Goal: Task Accomplishment & Management: Complete application form

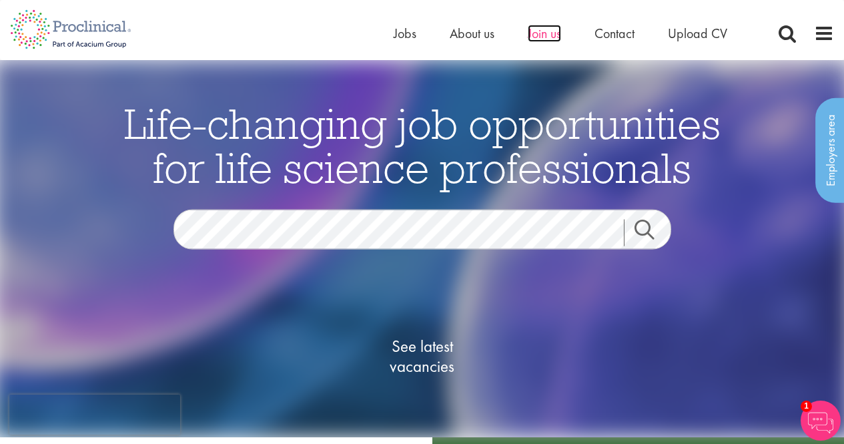
click at [543, 29] on span "Join us" at bounding box center [544, 33] width 33 height 17
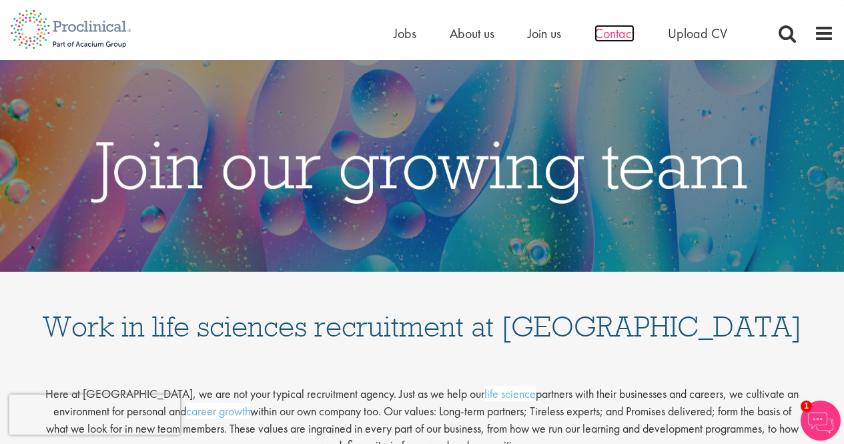
click at [607, 35] on span "Contact" at bounding box center [615, 33] width 40 height 17
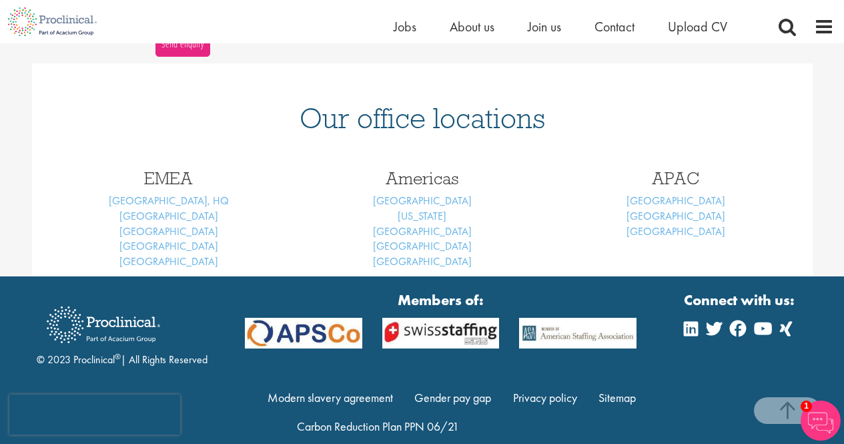
scroll to position [533, 0]
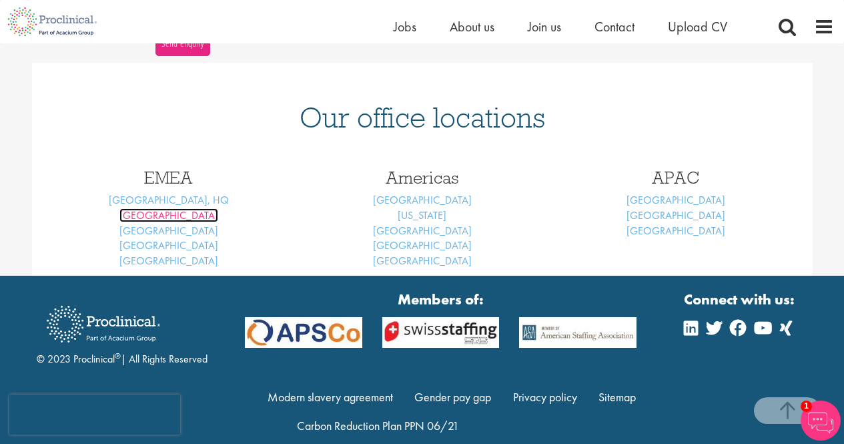
click at [170, 216] on link "Basel" at bounding box center [168, 215] width 99 height 14
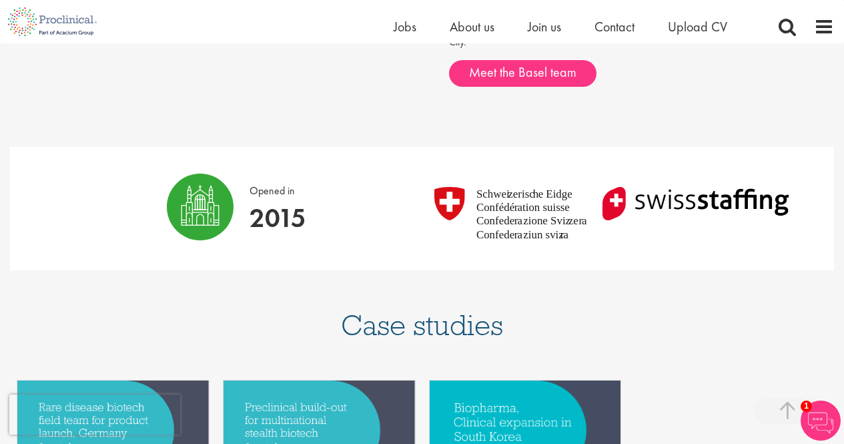
scroll to position [857, 0]
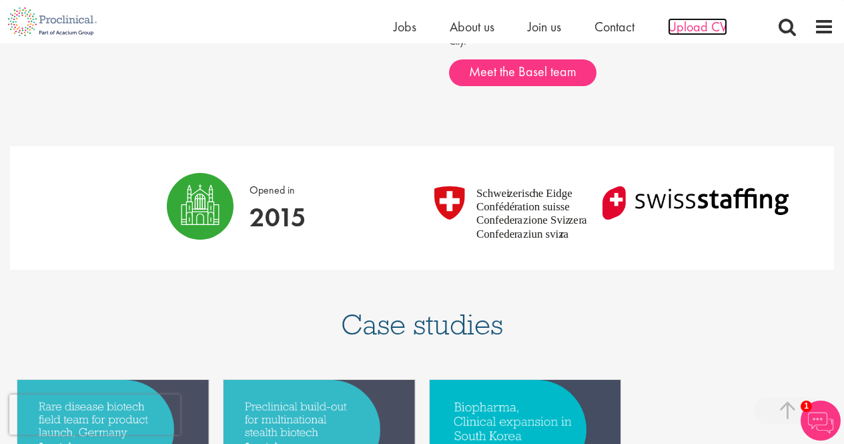
click at [711, 23] on span "Upload CV" at bounding box center [697, 26] width 59 height 17
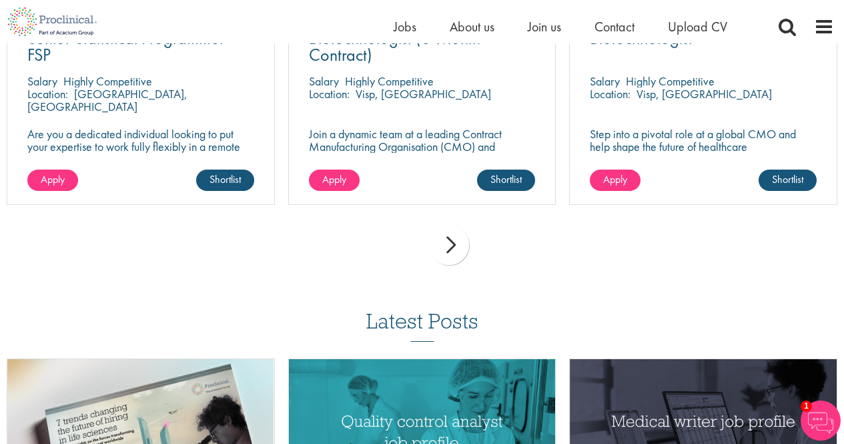
scroll to position [1050, 0]
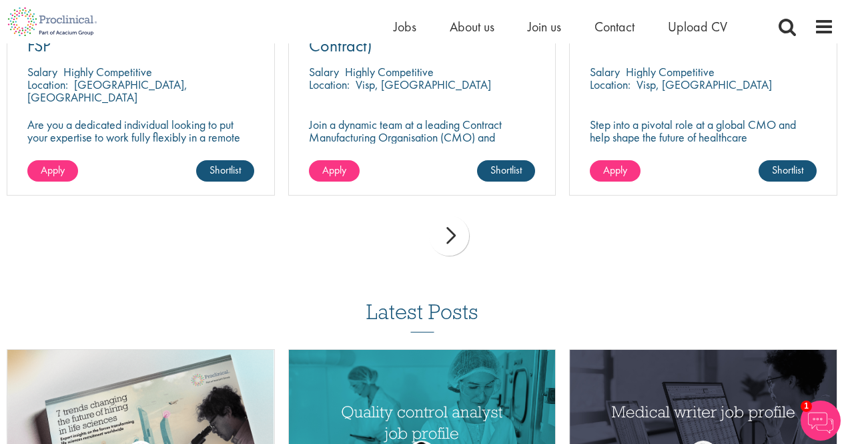
click at [449, 241] on div "next" at bounding box center [449, 236] width 40 height 40
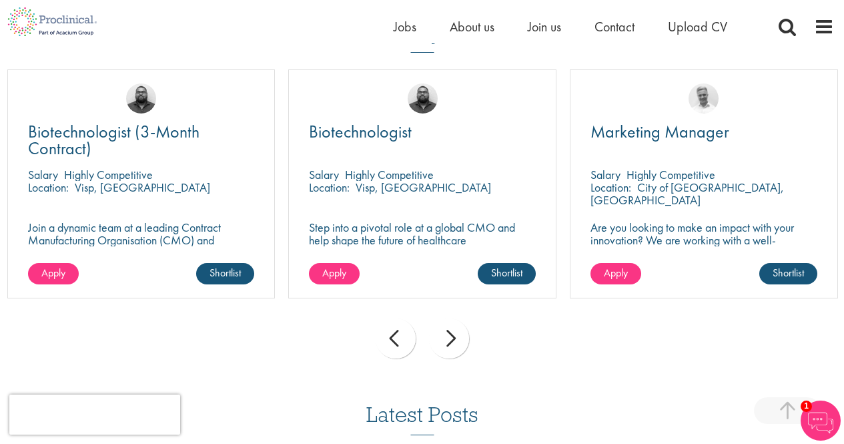
scroll to position [952, 0]
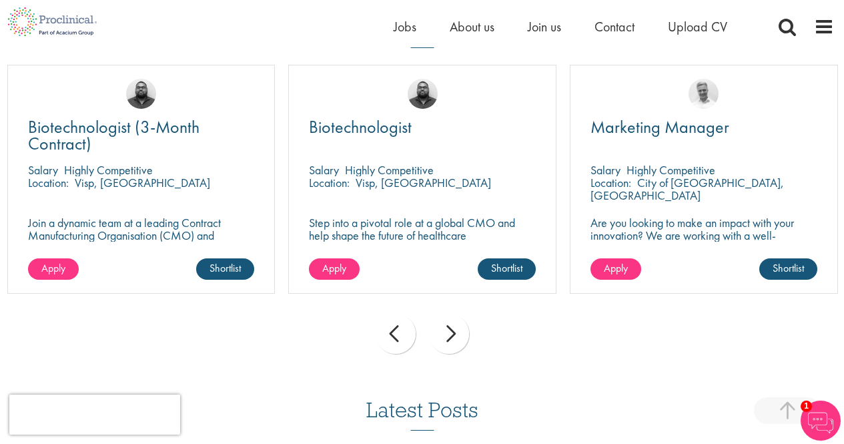
click at [455, 334] on div "next" at bounding box center [449, 334] width 40 height 40
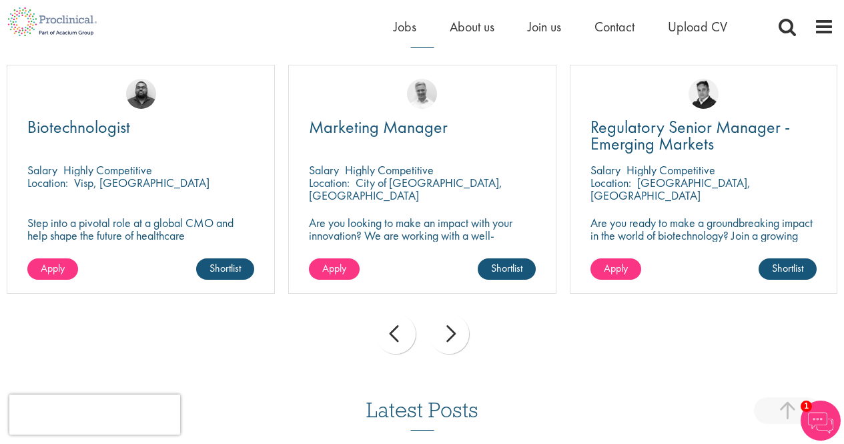
click at [455, 334] on div "next" at bounding box center [449, 334] width 40 height 40
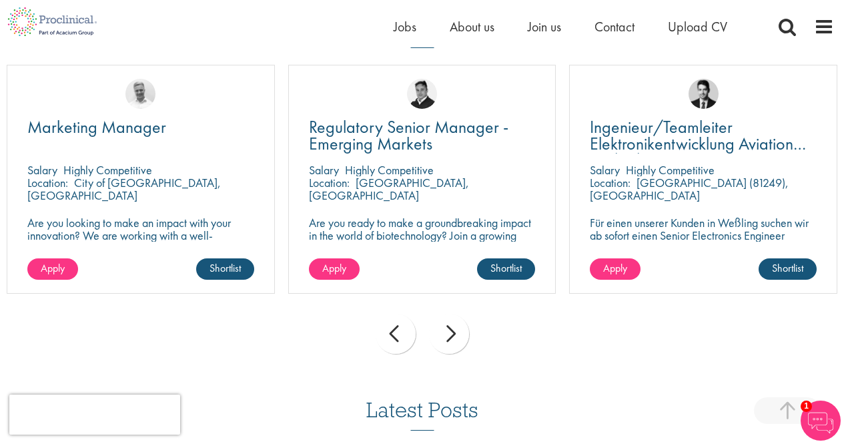
click at [455, 334] on div "next" at bounding box center [449, 334] width 40 height 40
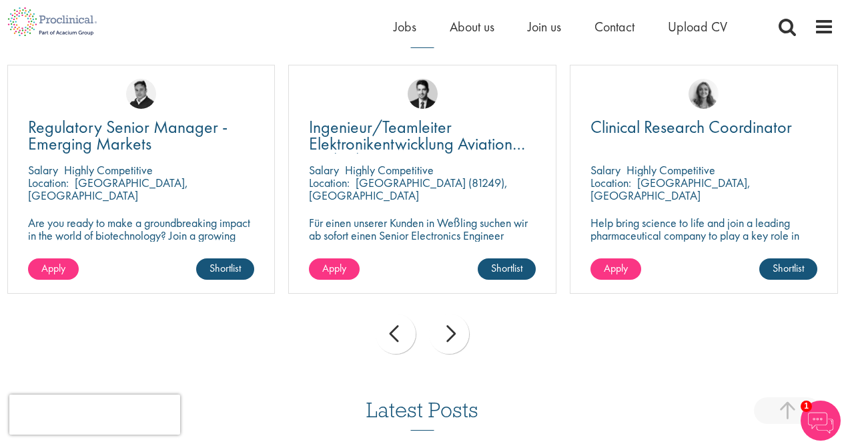
click at [455, 334] on div "next" at bounding box center [449, 334] width 40 height 40
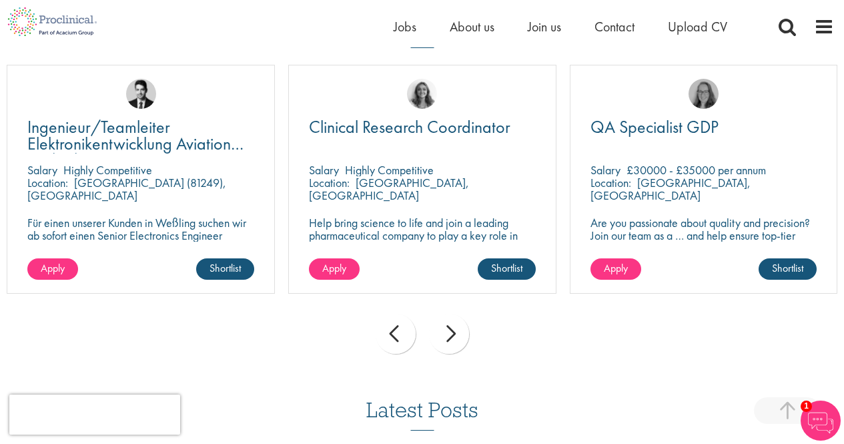
click at [455, 334] on div "next" at bounding box center [449, 334] width 40 height 40
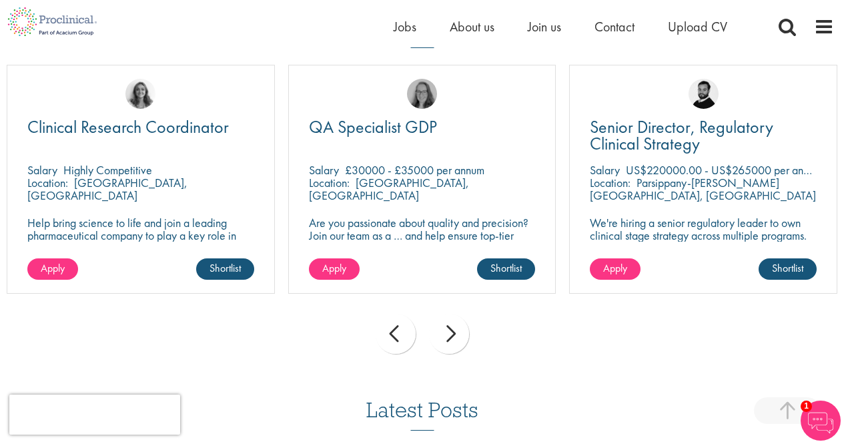
click at [455, 334] on div "next" at bounding box center [449, 334] width 40 height 40
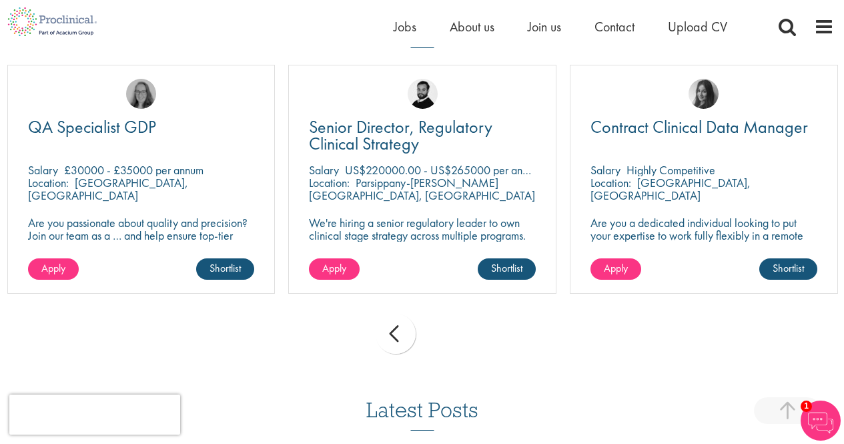
click at [399, 328] on div "prev" at bounding box center [396, 334] width 40 height 40
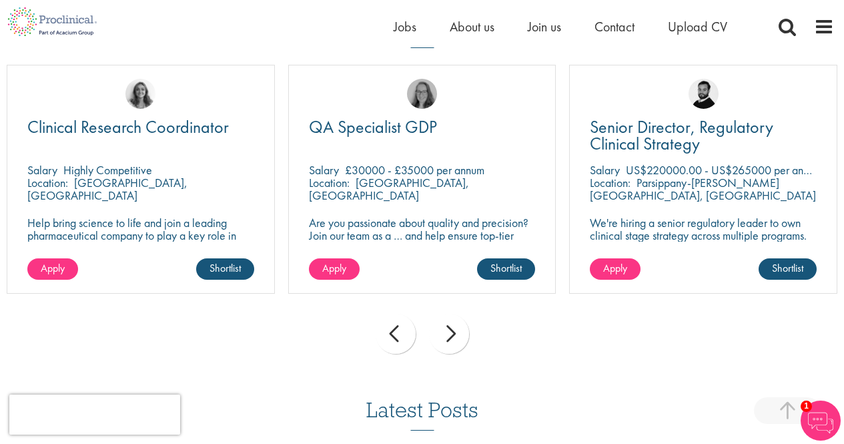
click at [447, 343] on div "next" at bounding box center [449, 334] width 40 height 40
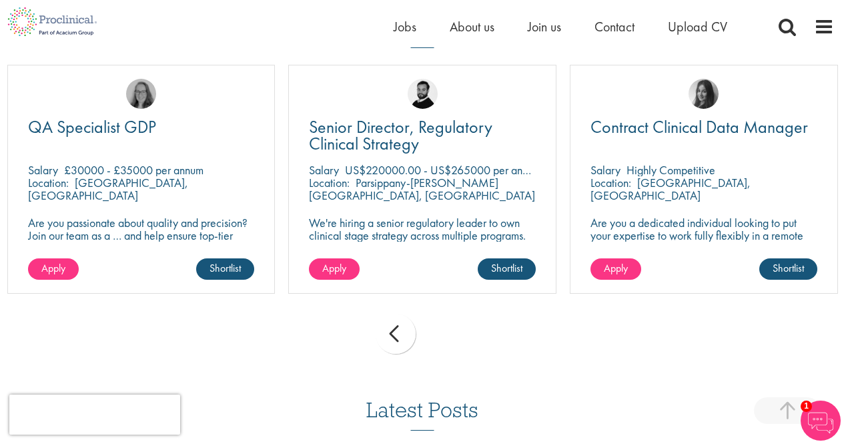
click at [404, 343] on div "prev" at bounding box center [396, 334] width 40 height 40
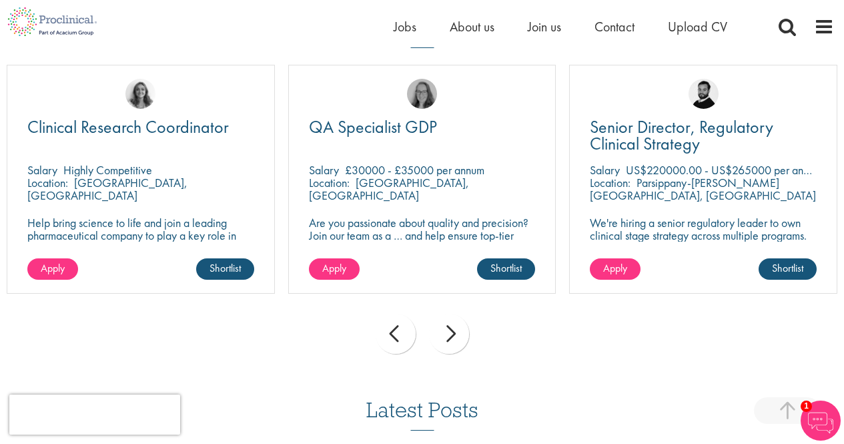
click at [404, 343] on div "prev" at bounding box center [396, 334] width 40 height 40
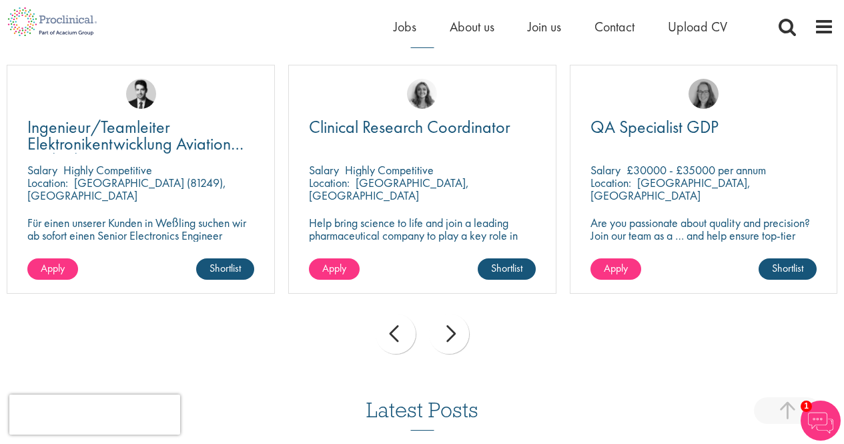
click at [404, 343] on div "prev" at bounding box center [396, 334] width 40 height 40
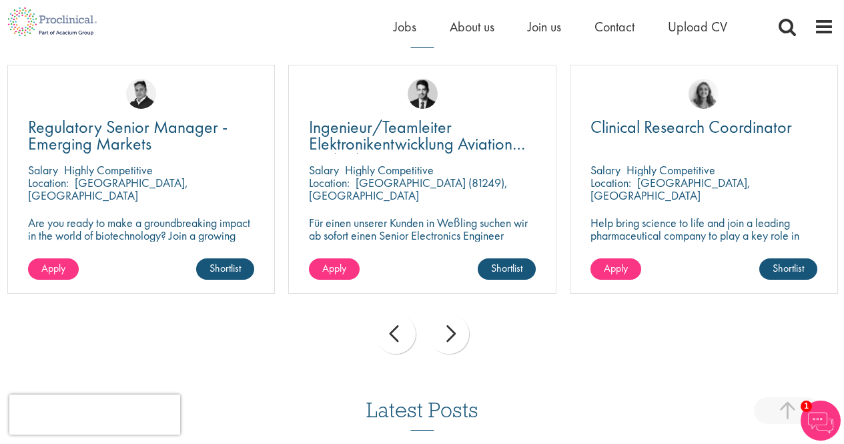
click at [404, 343] on div "prev" at bounding box center [396, 334] width 40 height 40
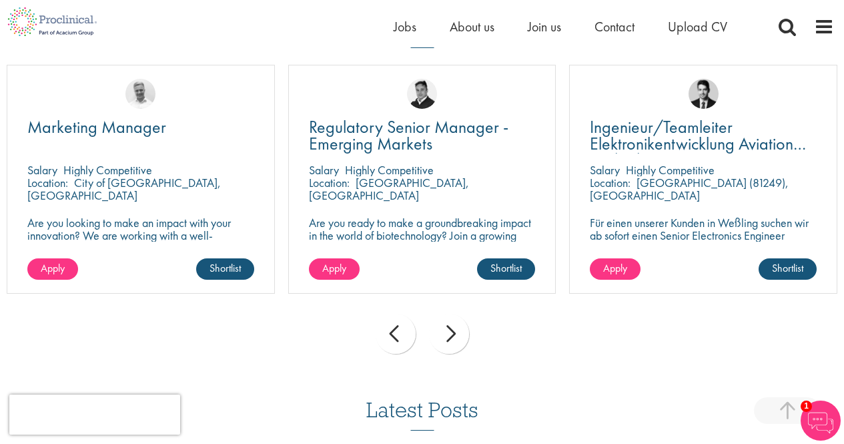
click at [404, 343] on div "prev" at bounding box center [396, 334] width 40 height 40
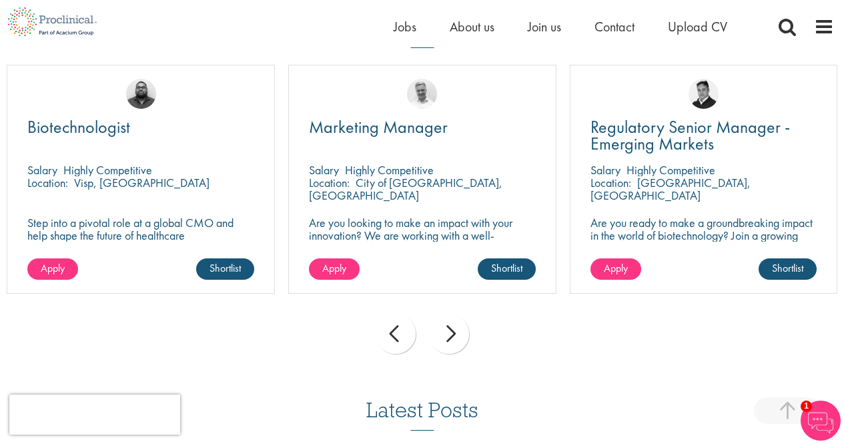
click at [404, 343] on div "prev" at bounding box center [396, 334] width 40 height 40
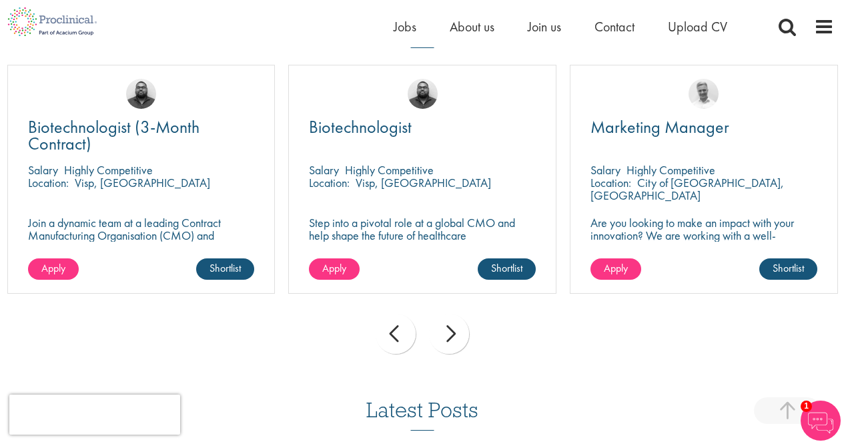
click at [404, 343] on div "prev" at bounding box center [396, 334] width 40 height 40
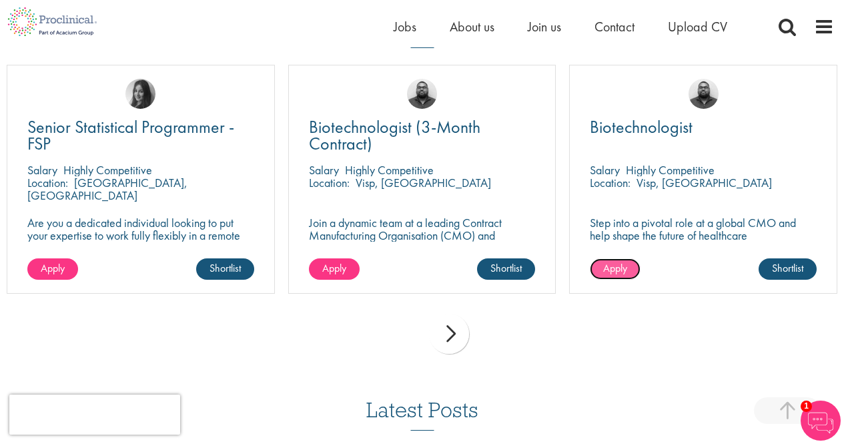
click at [626, 268] on span "Apply" at bounding box center [615, 268] width 24 height 14
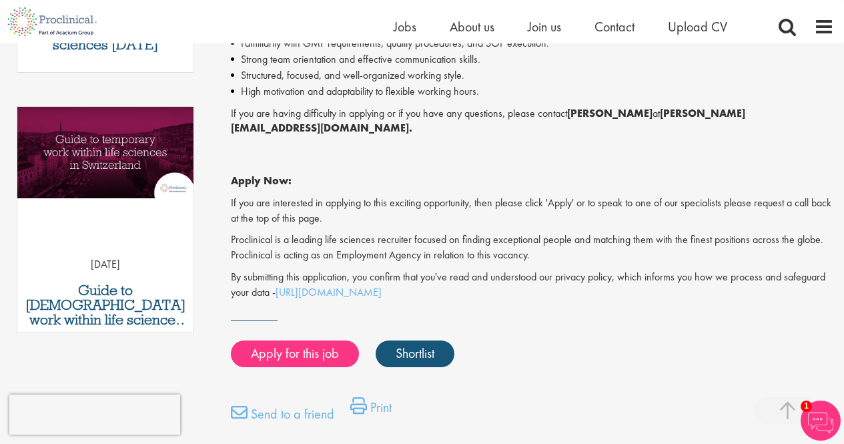
scroll to position [648, 0]
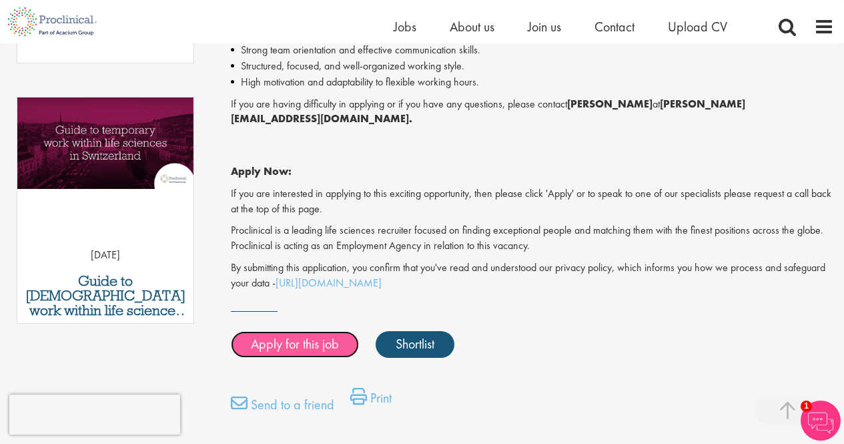
click at [313, 331] on link "Apply for this job" at bounding box center [295, 344] width 128 height 27
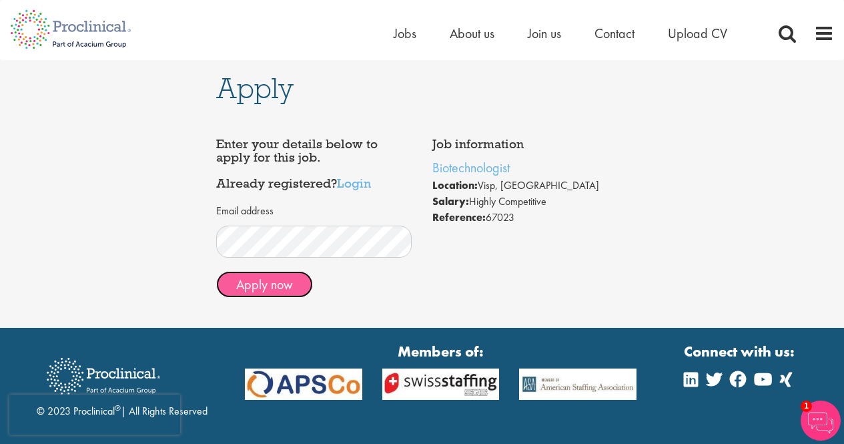
click at [282, 280] on button "Apply now" at bounding box center [264, 284] width 97 height 27
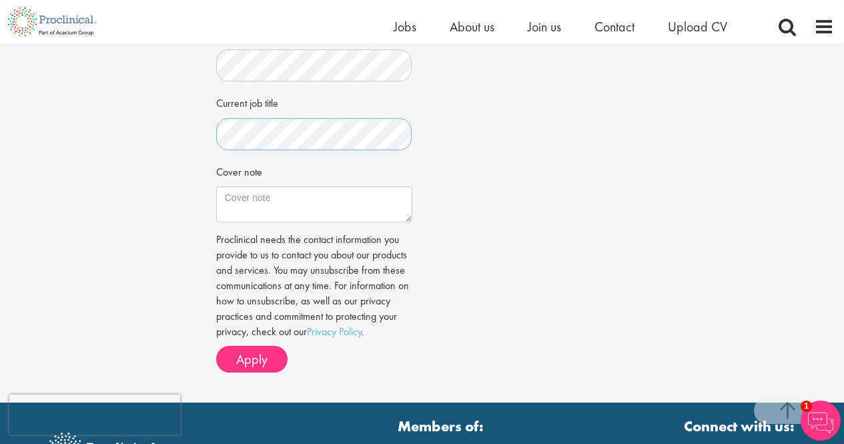
scroll to position [409, 0]
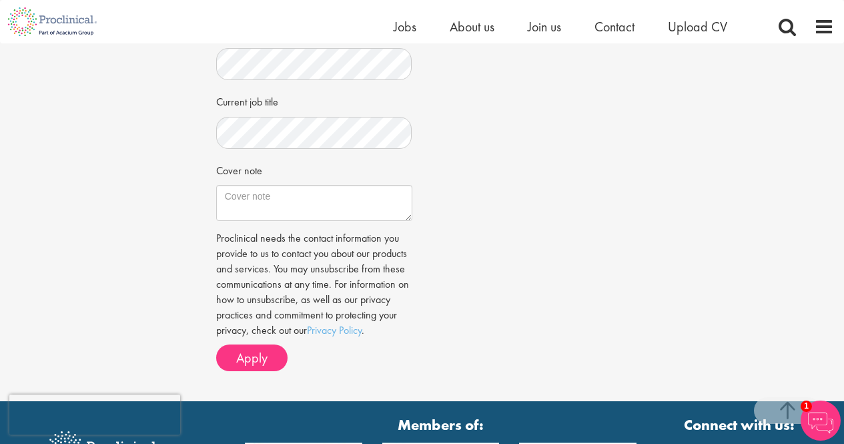
click at [678, 169] on div "Apply Job information Biotechnologist Location: Visp, Switzerland Salary: Highl…" at bounding box center [422, 17] width 864 height 767
click at [298, 209] on textarea "Cover note" at bounding box center [314, 203] width 196 height 36
